Goal: Task Accomplishment & Management: Use online tool/utility

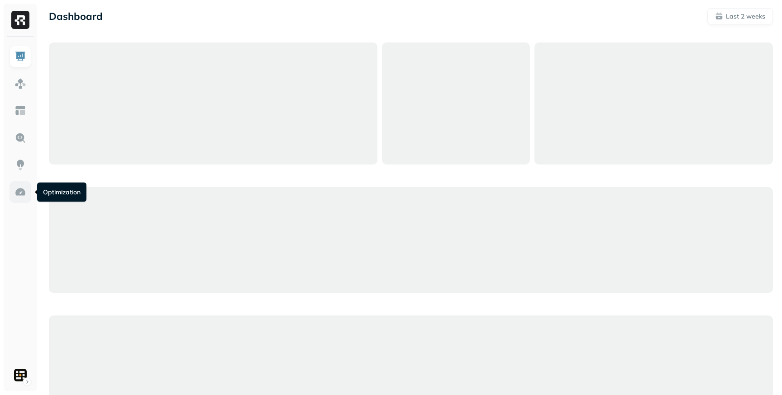
click at [26, 197] on link at bounding box center [20, 192] width 22 height 22
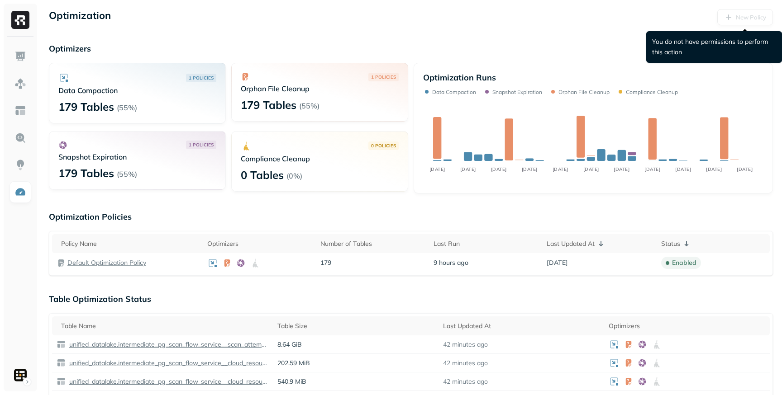
click at [741, 18] on div "New Policy" at bounding box center [745, 17] width 56 height 16
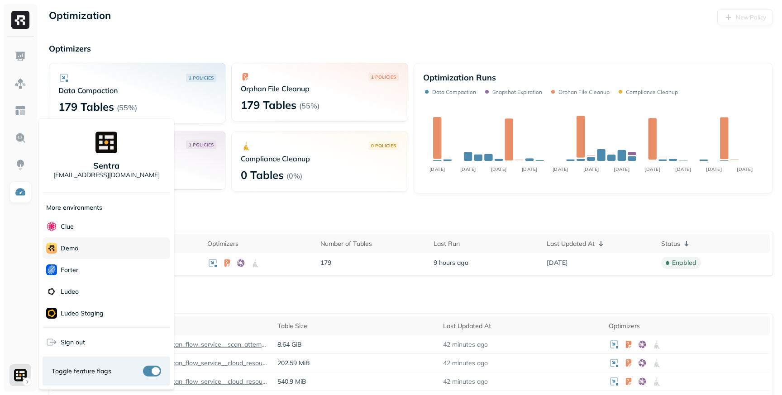
click at [98, 254] on div "demo" at bounding box center [107, 248] width 128 height 22
